Goal: Task Accomplishment & Management: Complete application form

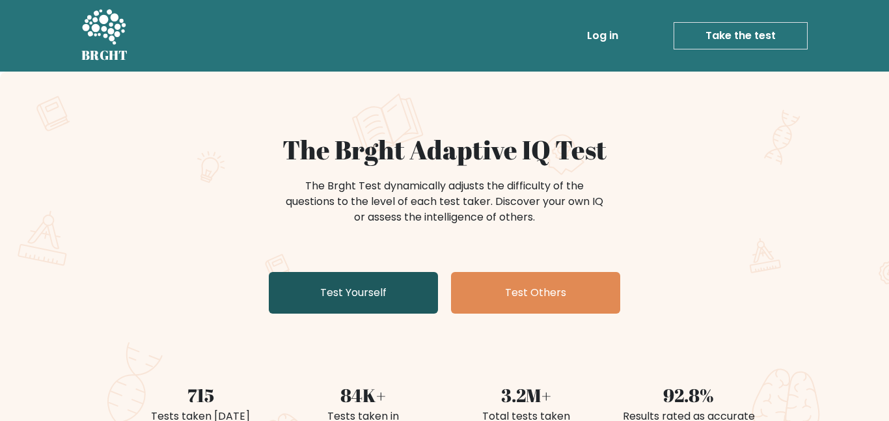
scroll to position [92, 0]
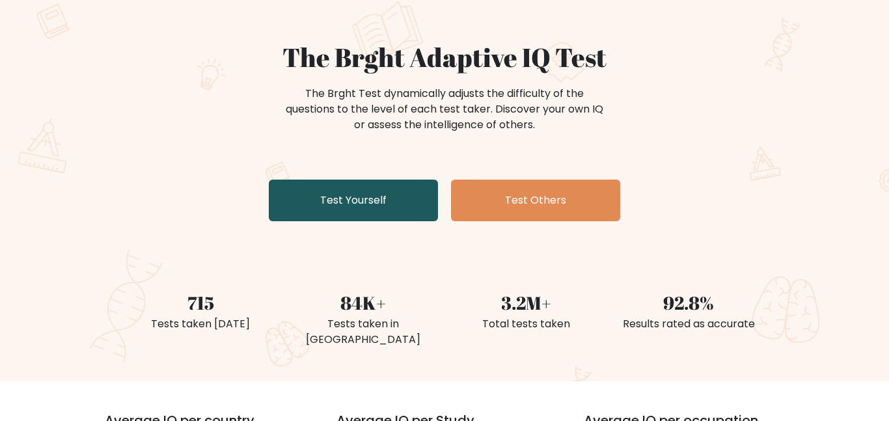
click at [387, 193] on link "Test Yourself" at bounding box center [353, 201] width 169 height 42
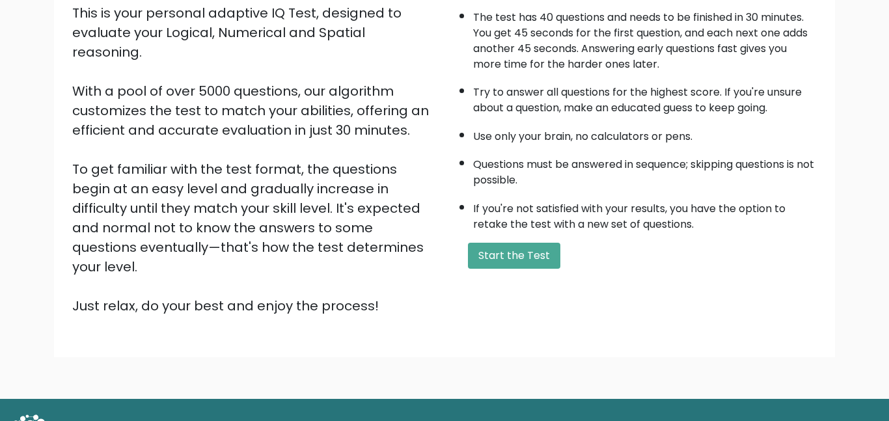
scroll to position [166, 0]
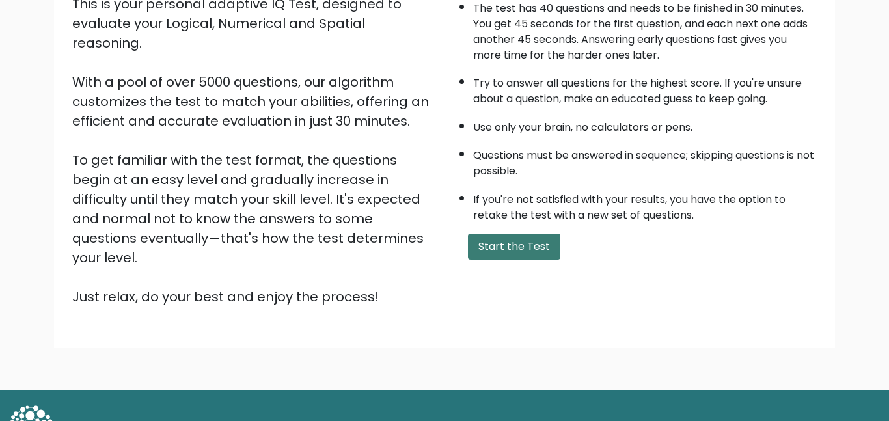
click at [499, 253] on button "Start the Test" at bounding box center [514, 247] width 92 height 26
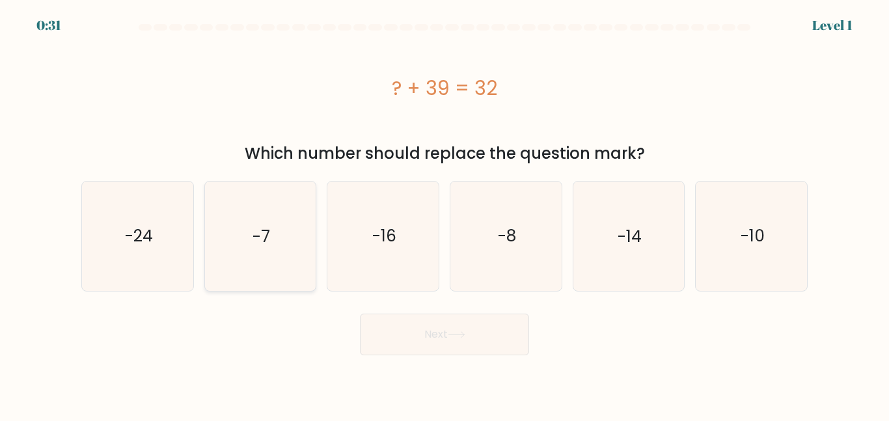
click at [265, 223] on icon "-7" at bounding box center [260, 236] width 109 height 109
click at [445, 214] on input "b. -7" at bounding box center [445, 212] width 1 height 3
radio input "true"
click at [382, 339] on button "Next" at bounding box center [444, 335] width 169 height 42
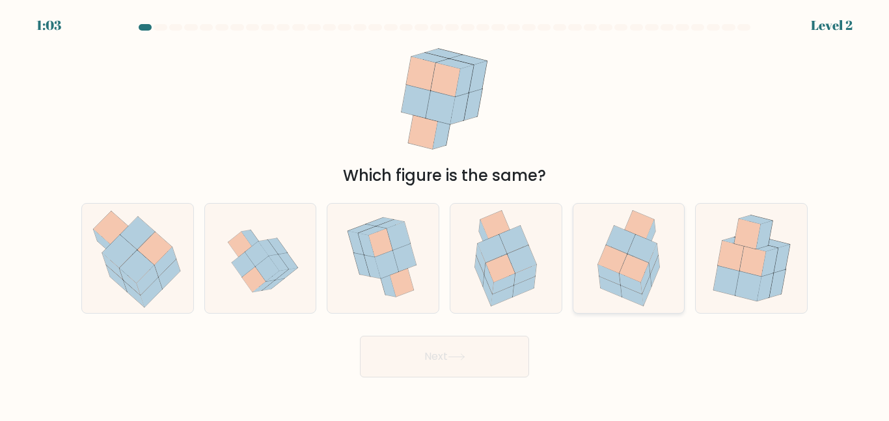
click at [641, 260] on icon at bounding box center [634, 268] width 29 height 28
click at [445, 214] on input "e." at bounding box center [445, 212] width 1 height 3
radio input "true"
click at [500, 344] on button "Next" at bounding box center [444, 357] width 169 height 42
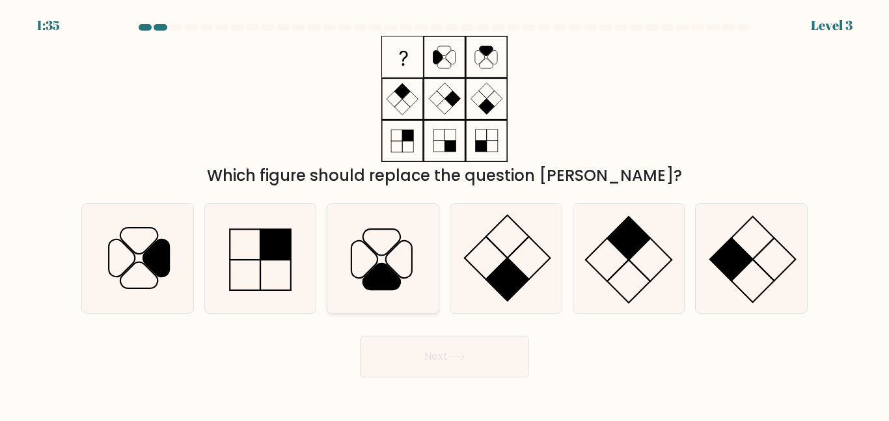
click at [377, 281] on icon at bounding box center [381, 277] width 37 height 26
click at [445, 214] on input "c." at bounding box center [445, 212] width 1 height 3
radio input "true"
click at [414, 366] on button "Next" at bounding box center [444, 357] width 169 height 42
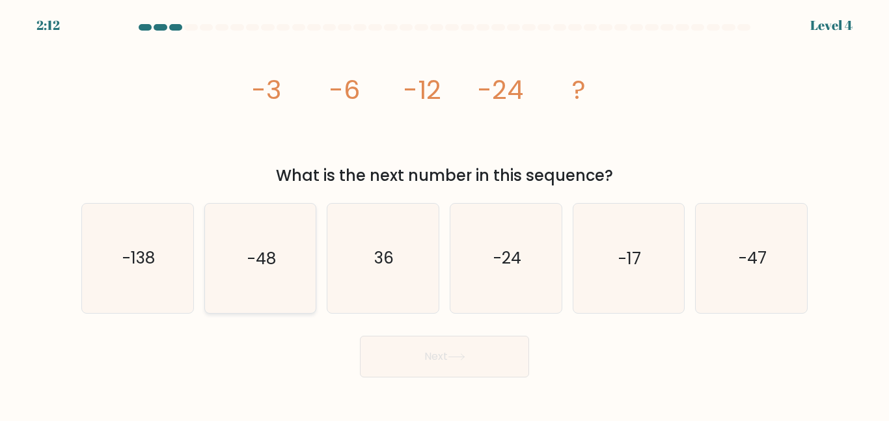
click at [236, 263] on icon "-48" at bounding box center [260, 258] width 109 height 109
click at [445, 214] on input "b. -48" at bounding box center [445, 212] width 1 height 3
radio input "true"
click at [411, 327] on form at bounding box center [444, 200] width 889 height 353
click at [423, 366] on button "Next" at bounding box center [444, 357] width 169 height 42
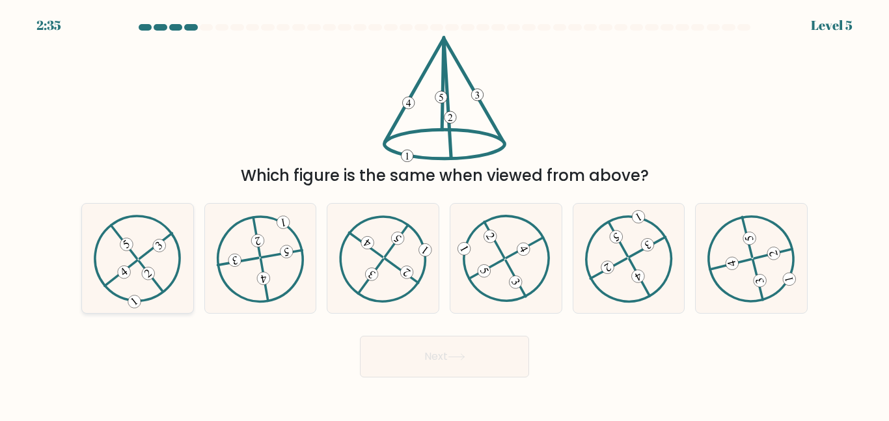
click at [144, 299] on icon at bounding box center [138, 258] width 88 height 87
click at [445, 214] on input "a." at bounding box center [445, 212] width 1 height 3
radio input "true"
click at [525, 354] on button "Next" at bounding box center [444, 357] width 169 height 42
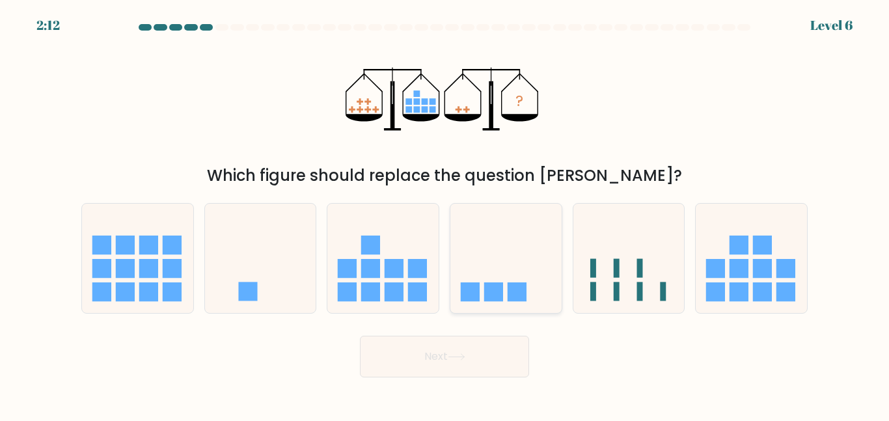
click at [479, 282] on icon at bounding box center [505, 258] width 111 height 92
click at [445, 214] on input "d." at bounding box center [445, 212] width 1 height 3
radio input "true"
click at [481, 359] on button "Next" at bounding box center [444, 357] width 169 height 42
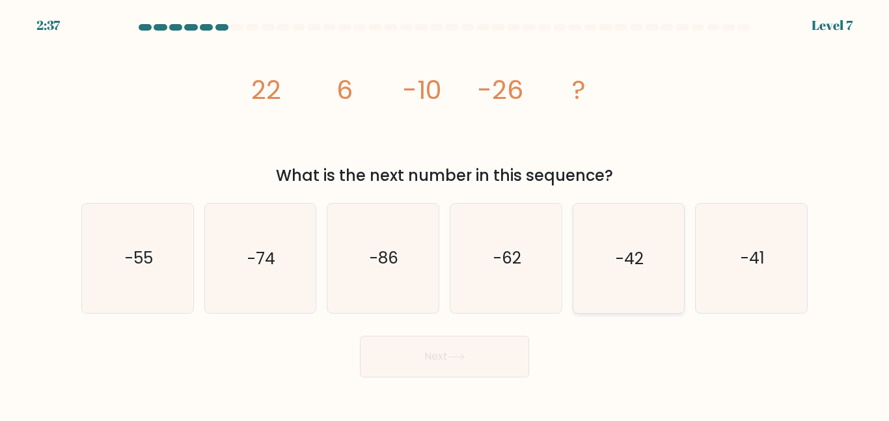
click at [615, 246] on icon "-42" at bounding box center [628, 258] width 109 height 109
click at [445, 214] on input "e. -42" at bounding box center [445, 212] width 1 height 3
radio input "true"
click at [466, 361] on button "Next" at bounding box center [444, 357] width 169 height 42
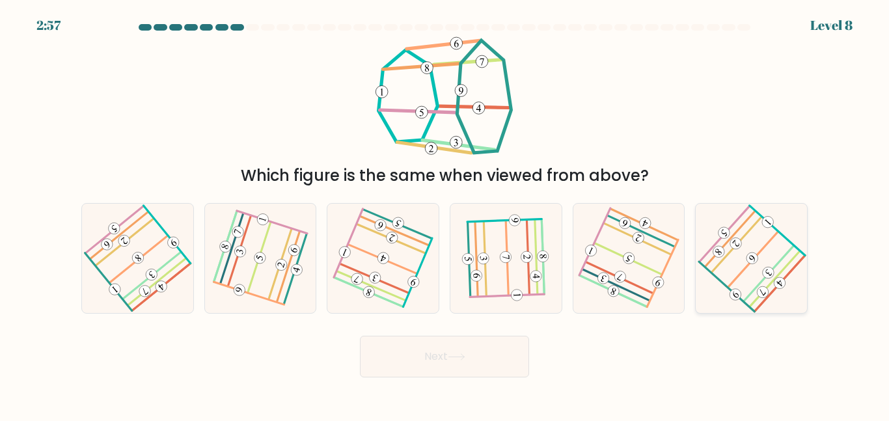
click at [756, 262] on 451 at bounding box center [752, 258] width 16 height 16
click at [445, 214] on input "f." at bounding box center [445, 212] width 1 height 3
radio input "true"
click at [461, 355] on icon at bounding box center [457, 356] width 18 height 7
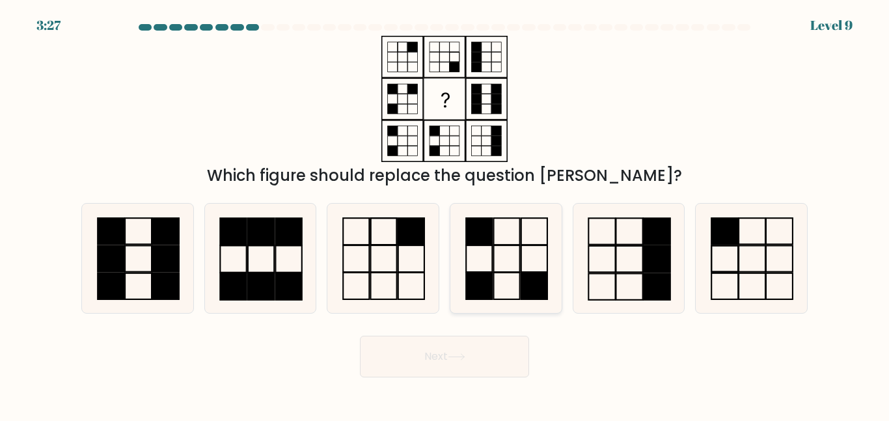
click at [512, 219] on rect at bounding box center [506, 232] width 26 height 27
click at [445, 214] on input "d." at bounding box center [445, 212] width 1 height 3
radio input "true"
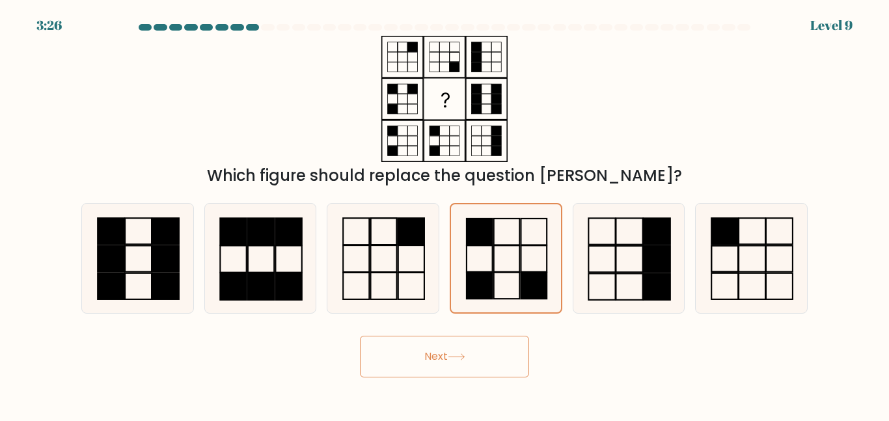
click at [406, 385] on body "3:26 Level 9" at bounding box center [444, 210] width 889 height 421
click at [406, 373] on button "Next" at bounding box center [444, 357] width 169 height 42
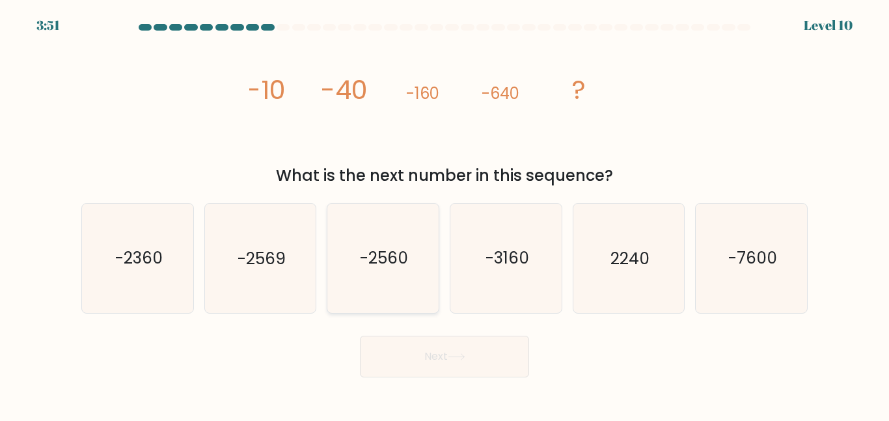
click at [360, 291] on icon "-2560" at bounding box center [383, 258] width 109 height 109
click at [445, 214] on input "c. -2560" at bounding box center [445, 212] width 1 height 3
radio input "true"
click at [415, 368] on button "Next" at bounding box center [444, 357] width 169 height 42
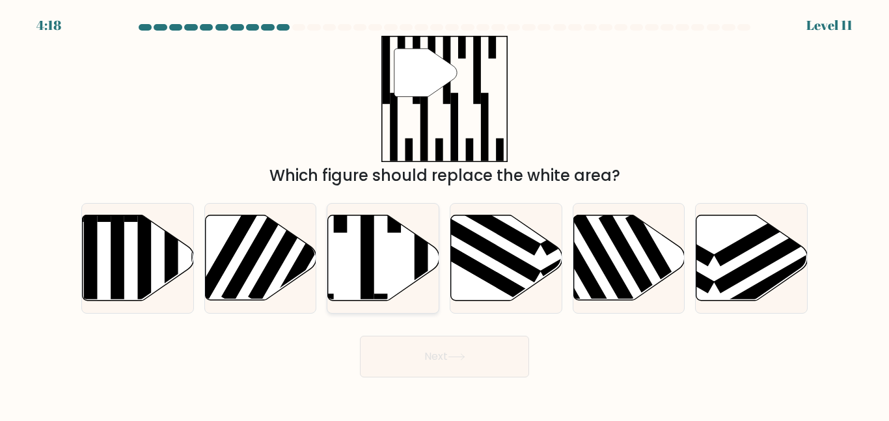
click at [356, 264] on icon at bounding box center [383, 257] width 111 height 85
click at [445, 214] on input "c." at bounding box center [445, 212] width 1 height 3
radio input "true"
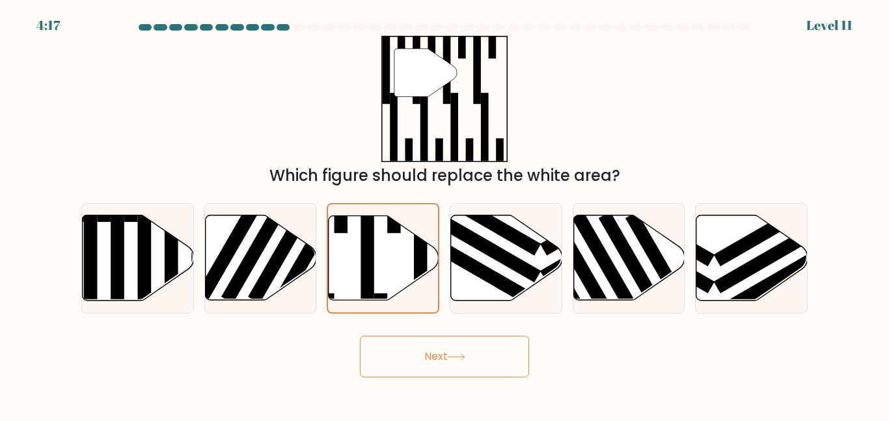
click at [489, 359] on button "Next" at bounding box center [444, 357] width 169 height 42
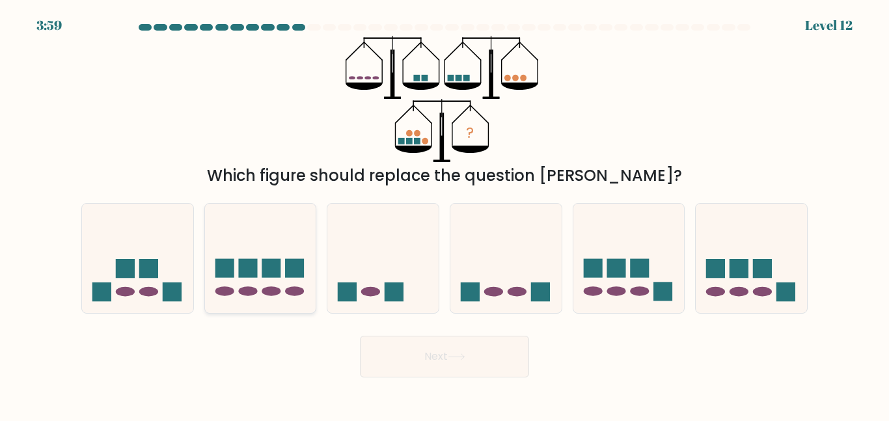
click at [266, 273] on rect at bounding box center [271, 268] width 19 height 19
click at [445, 214] on input "b." at bounding box center [445, 212] width 1 height 3
radio input "true"
click at [452, 373] on button "Next" at bounding box center [444, 357] width 169 height 42
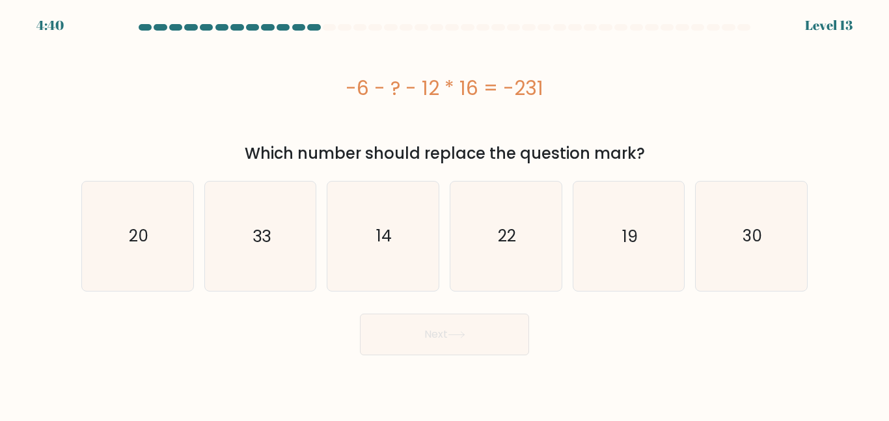
drag, startPoint x: 357, startPoint y: 98, endPoint x: 517, endPoint y: 87, distance: 160.5
click at [516, 87] on div "-6 - ? - 12 * 16 = -231" at bounding box center [444, 88] width 726 height 29
click at [571, 92] on div "-6 - ? - 12 * 16 = -231" at bounding box center [444, 88] width 726 height 29
drag, startPoint x: 403, startPoint y: 70, endPoint x: 581, endPoint y: 94, distance: 179.3
click at [581, 94] on div "-6 - ? - 12 * 16 = -231" at bounding box center [444, 88] width 726 height 104
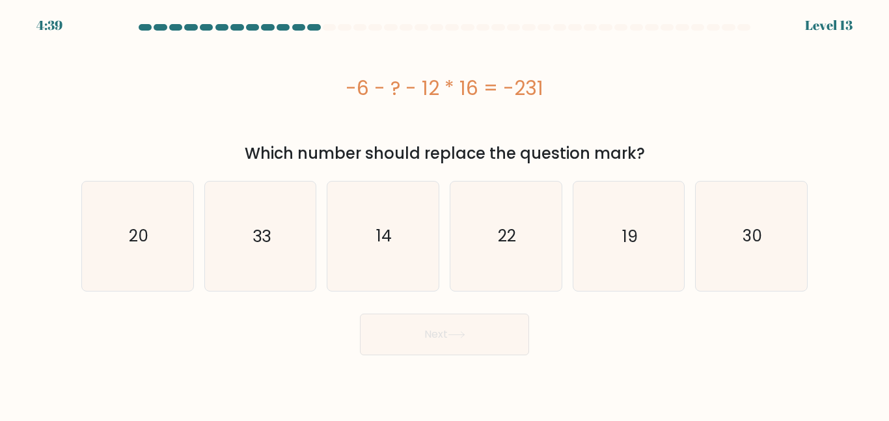
click at [581, 94] on div "-6 - ? - 12 * 16 = -231" at bounding box center [444, 88] width 726 height 29
drag, startPoint x: 443, startPoint y: 85, endPoint x: 571, endPoint y: 89, distance: 128.3
click at [571, 89] on div "-6 - ? - 12 * 16 = -231" at bounding box center [444, 88] width 726 height 29
drag, startPoint x: 487, startPoint y: 75, endPoint x: 555, endPoint y: 78, distance: 67.7
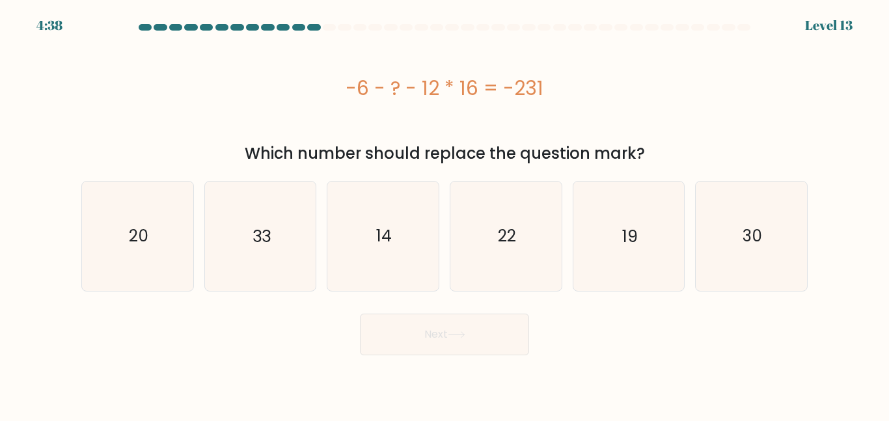
click at [555, 78] on div "-6 - ? - 12 * 16 = -231" at bounding box center [444, 88] width 726 height 29
click at [569, 91] on div "-6 - ? - 12 * 16 = -231" at bounding box center [444, 88] width 726 height 29
click at [571, 90] on div "-6 - ? - 12 * 16 = -231" at bounding box center [444, 88] width 726 height 29
drag, startPoint x: 531, startPoint y: 85, endPoint x: 586, endPoint y: 86, distance: 54.7
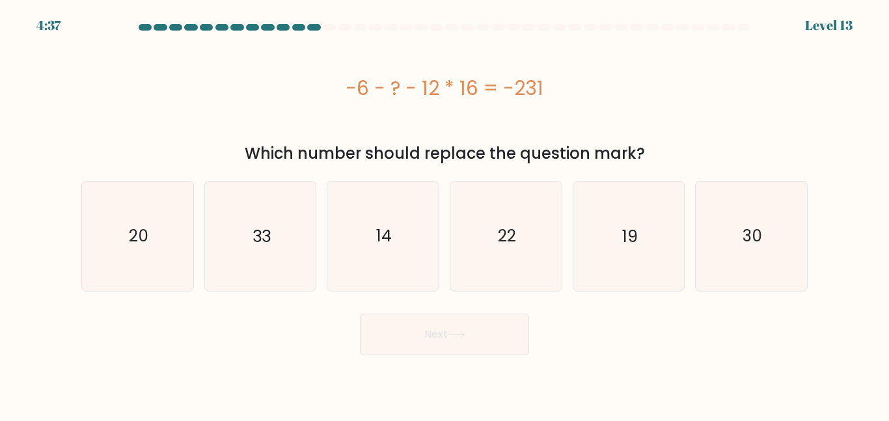
click at [580, 86] on div "-6 - ? - 12 * 16 = -231" at bounding box center [444, 88] width 726 height 29
click at [588, 86] on div "-6 - ? - 12 * 16 = -231" at bounding box center [444, 88] width 726 height 29
drag, startPoint x: 525, startPoint y: 84, endPoint x: 571, endPoint y: 79, distance: 47.1
click at [571, 79] on div "-6 - ? - 12 * 16 = -231" at bounding box center [444, 88] width 726 height 29
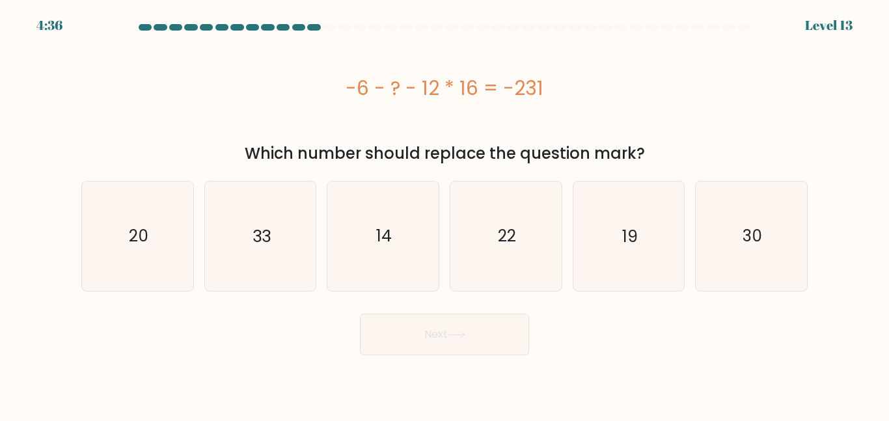
drag, startPoint x: 512, startPoint y: 79, endPoint x: 597, endPoint y: 94, distance: 86.6
click at [597, 94] on div "-6 - ? - 12 * 16 = -231" at bounding box center [444, 88] width 726 height 29
drag, startPoint x: 538, startPoint y: 89, endPoint x: 591, endPoint y: 100, distance: 54.0
click at [591, 100] on div "-6 - ? - 12 * 16 = -231" at bounding box center [444, 88] width 726 height 29
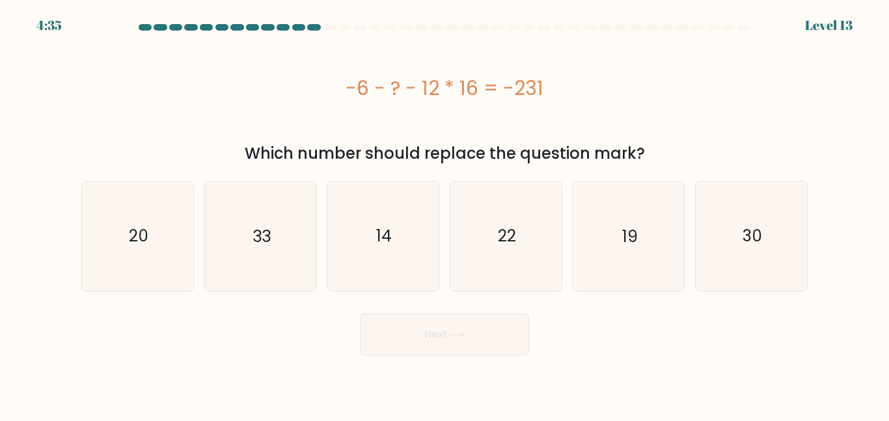
click at [591, 100] on div "-6 - ? - 12 * 16 = -231" at bounding box center [444, 88] width 726 height 29
drag, startPoint x: 505, startPoint y: 77, endPoint x: 557, endPoint y: 88, distance: 53.1
click at [557, 88] on div "-6 - ? - 12 * 16 = -231" at bounding box center [444, 88] width 726 height 29
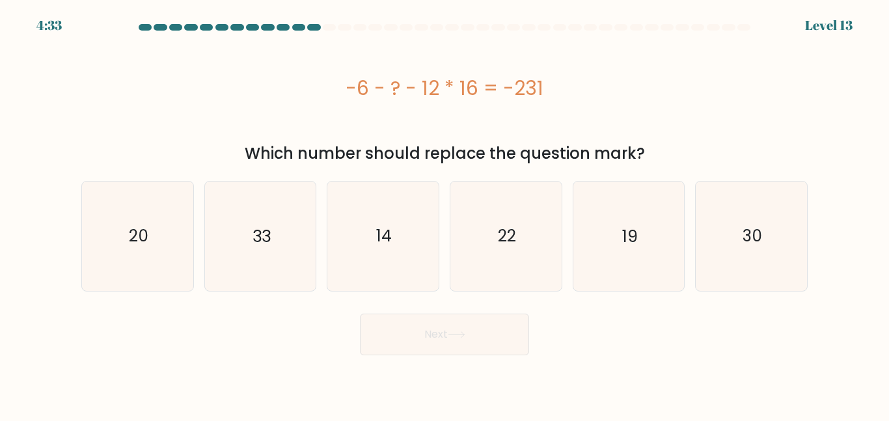
drag, startPoint x: 565, startPoint y: 94, endPoint x: 583, endPoint y: 96, distance: 18.3
click at [583, 96] on div "-6 - ? - 12 * 16 = -231" at bounding box center [444, 88] width 726 height 29
